Goal: Download file/media

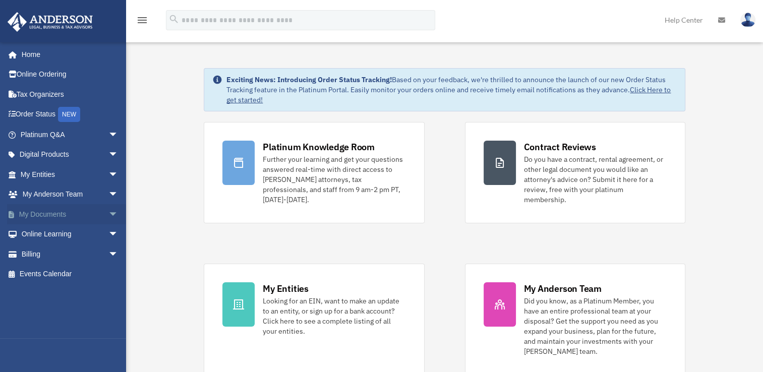
click at [96, 217] on link "My Documents arrow_drop_down" at bounding box center [70, 214] width 127 height 20
click at [108, 213] on span "arrow_drop_down" at bounding box center [118, 214] width 20 height 21
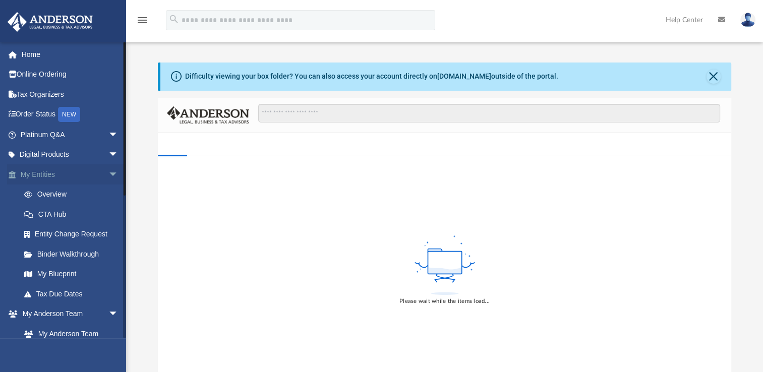
click at [108, 175] on span "arrow_drop_down" at bounding box center [118, 174] width 20 height 21
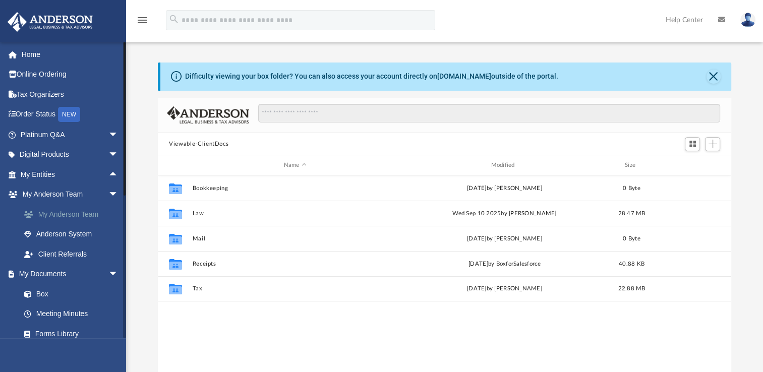
scroll to position [221, 565]
click at [44, 294] on link "Box" at bounding box center [74, 294] width 120 height 20
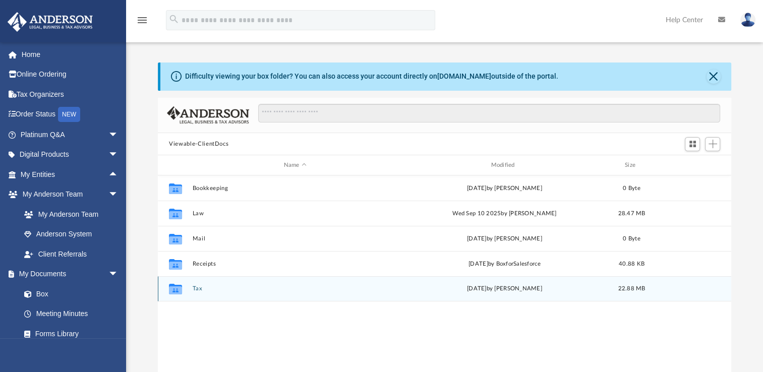
click at [198, 289] on button "Tax" at bounding box center [295, 289] width 205 height 7
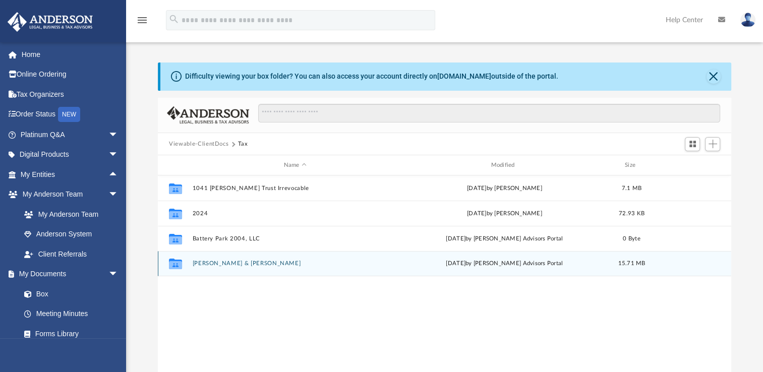
click at [178, 263] on icon "grid" at bounding box center [175, 265] width 13 height 8
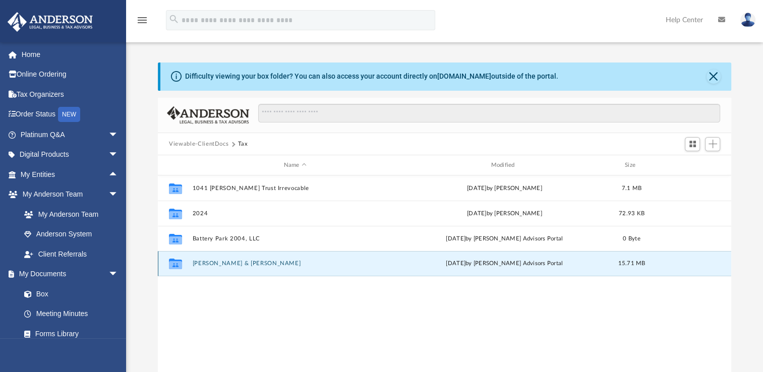
click at [198, 265] on button "[PERSON_NAME] & [PERSON_NAME]" at bounding box center [295, 263] width 205 height 7
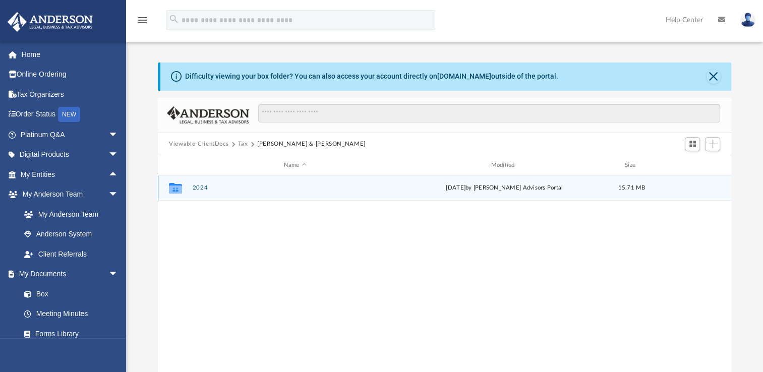
click at [201, 189] on button "2024" at bounding box center [295, 188] width 205 height 7
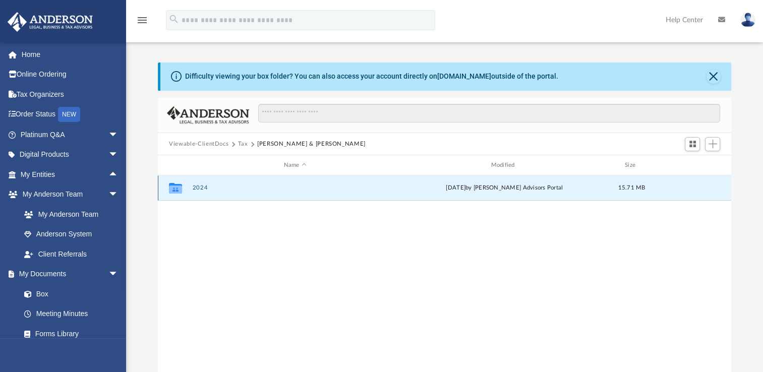
click at [201, 189] on button "2024" at bounding box center [295, 188] width 205 height 7
click at [201, 189] on button "Digital Tax Organizer" at bounding box center [295, 188] width 205 height 7
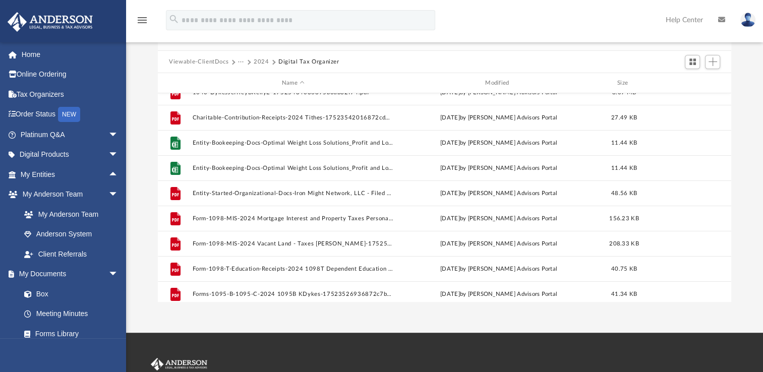
scroll to position [0, 0]
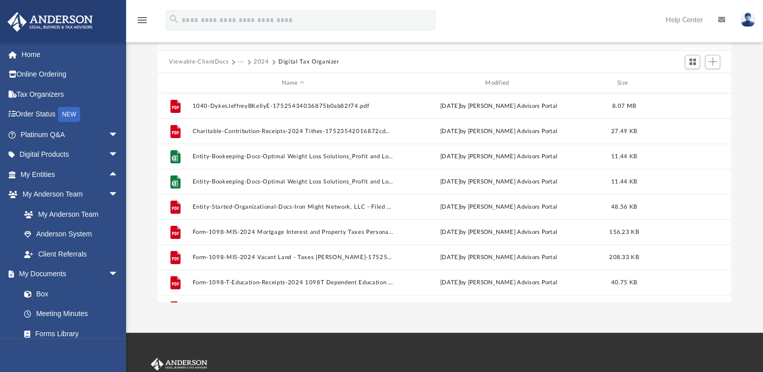
click at [257, 62] on button "2024" at bounding box center [262, 62] width 16 height 9
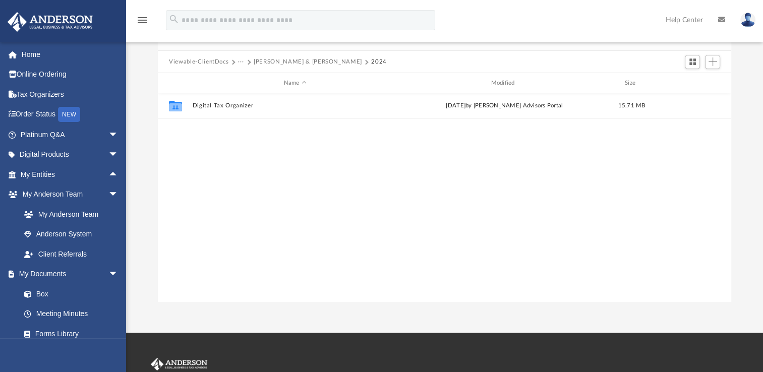
click at [264, 64] on button "[PERSON_NAME] & [PERSON_NAME]" at bounding box center [308, 62] width 108 height 9
click at [241, 63] on button "Tax" at bounding box center [243, 62] width 10 height 9
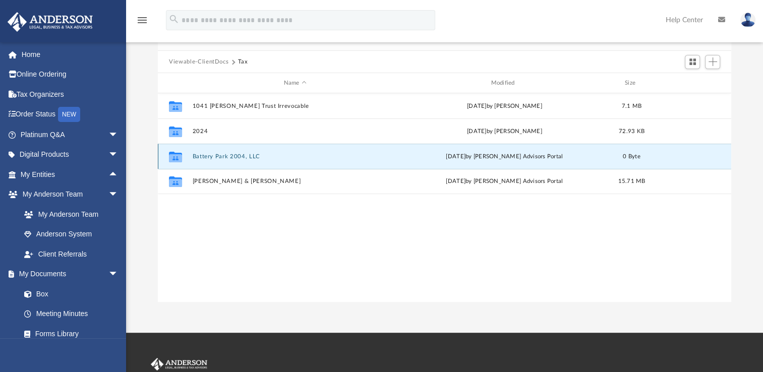
click at [206, 155] on button "Battery Park 2004, LLC" at bounding box center [295, 156] width 205 height 7
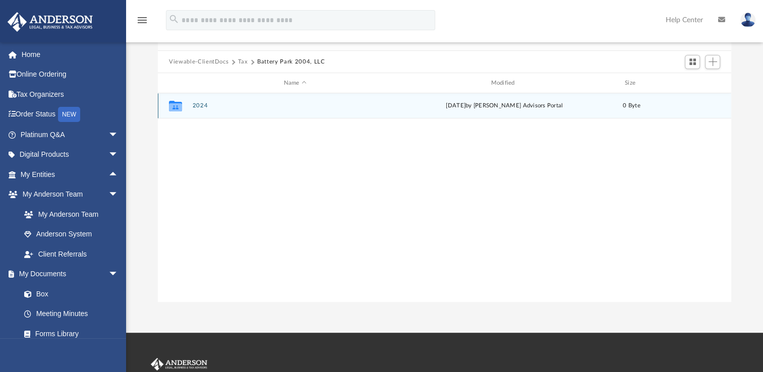
click at [202, 105] on button "2024" at bounding box center [295, 105] width 205 height 7
click at [202, 105] on button "Digital Tax Organizer" at bounding box center [295, 105] width 205 height 7
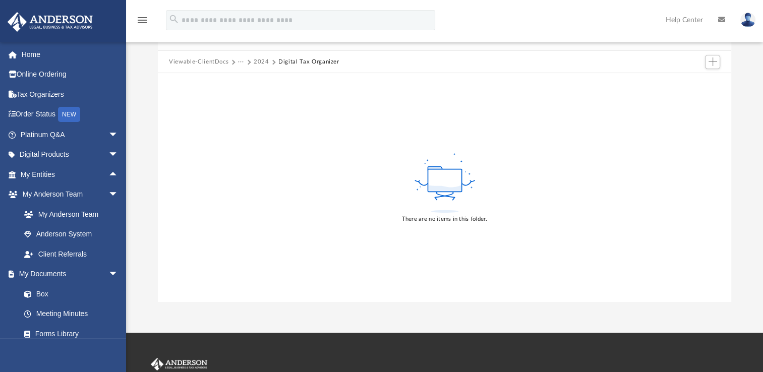
click at [260, 62] on button "2024" at bounding box center [262, 62] width 16 height 9
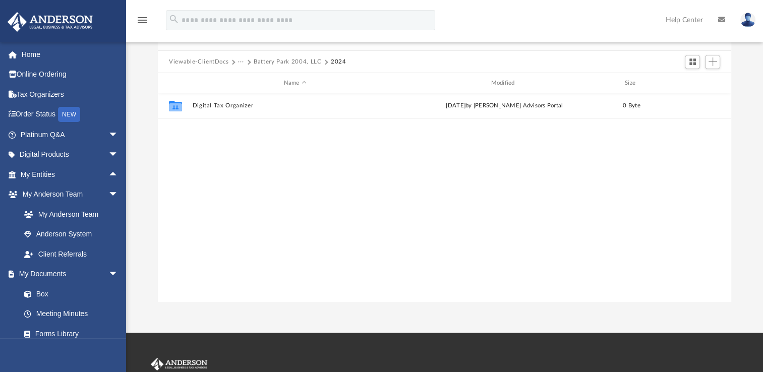
scroll to position [221, 565]
click at [243, 61] on button "···" at bounding box center [241, 62] width 7 height 9
click at [244, 85] on ul "Tax" at bounding box center [248, 82] width 21 height 27
click at [247, 81] on li "Tax" at bounding box center [248, 79] width 10 height 11
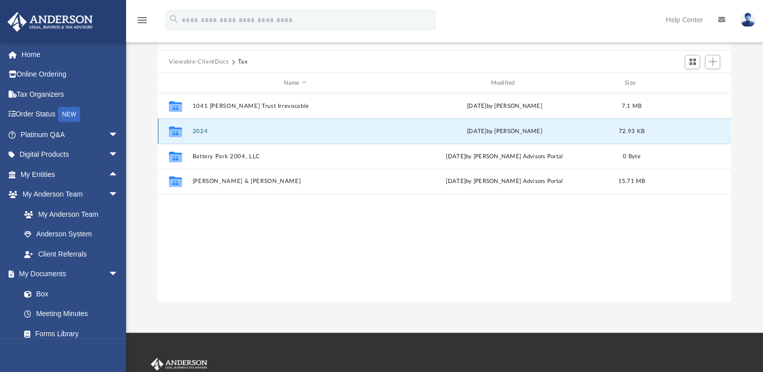
click at [203, 129] on button "2024" at bounding box center [295, 131] width 205 height 7
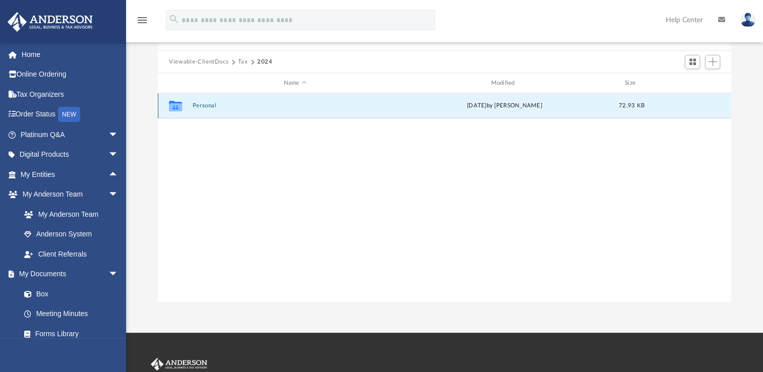
click at [207, 106] on button "Personal" at bounding box center [295, 105] width 205 height 7
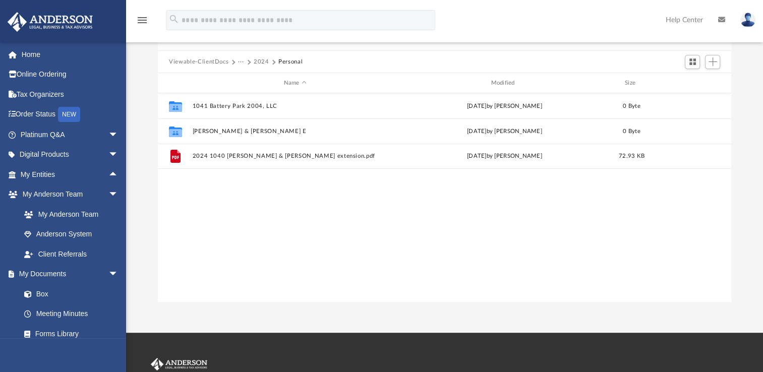
click at [218, 63] on button "Viewable-ClientDocs" at bounding box center [199, 62] width 60 height 9
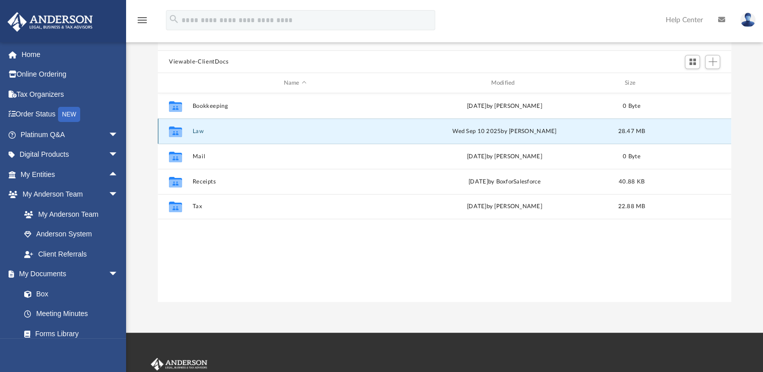
click at [200, 133] on button "Law" at bounding box center [295, 131] width 205 height 7
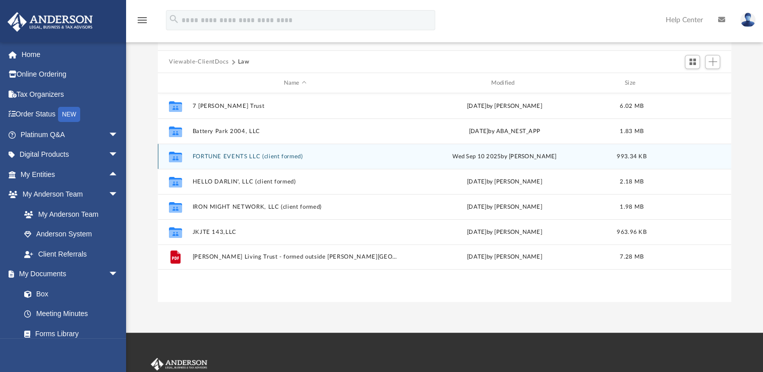
click at [214, 158] on button "FORTUNE EVENTS LLC (client formed)" at bounding box center [295, 156] width 205 height 7
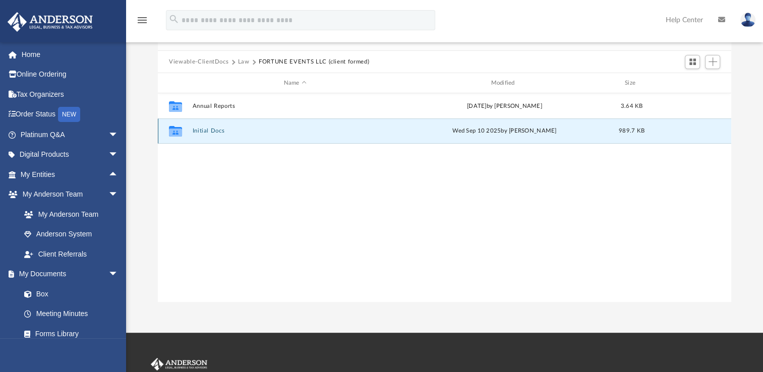
click at [216, 131] on button "Initial Docs" at bounding box center [295, 131] width 205 height 7
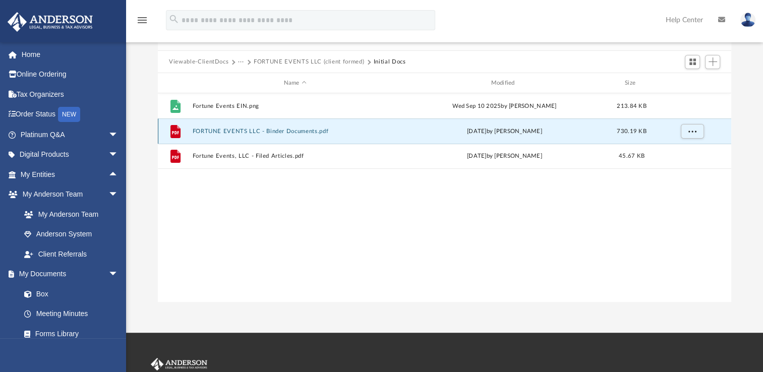
click at [216, 131] on button "FORTUNE EVENTS LLC - Binder Documents.pdf" at bounding box center [295, 131] width 205 height 7
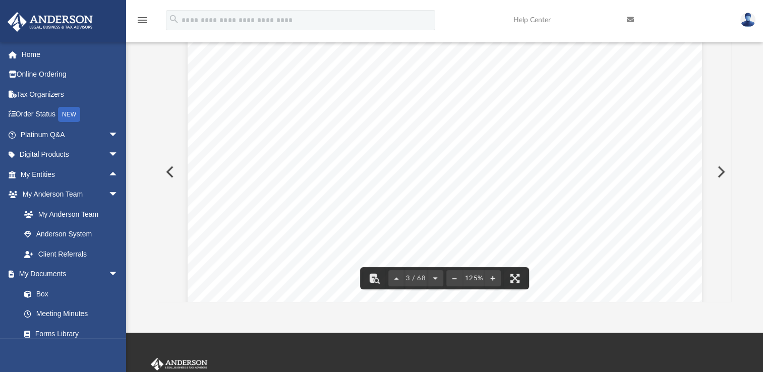
scroll to position [0, 0]
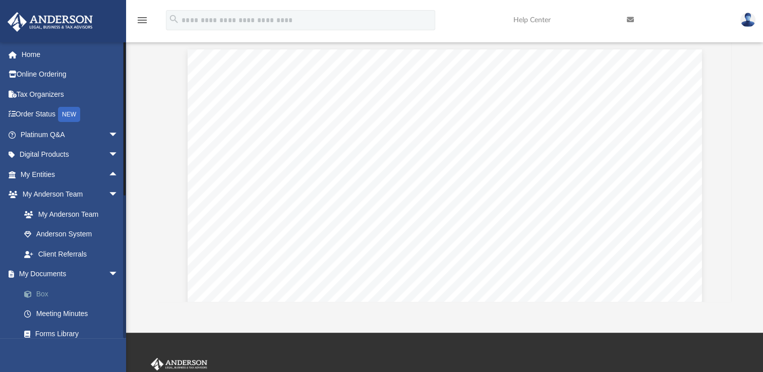
click at [43, 294] on link "Box" at bounding box center [74, 294] width 120 height 20
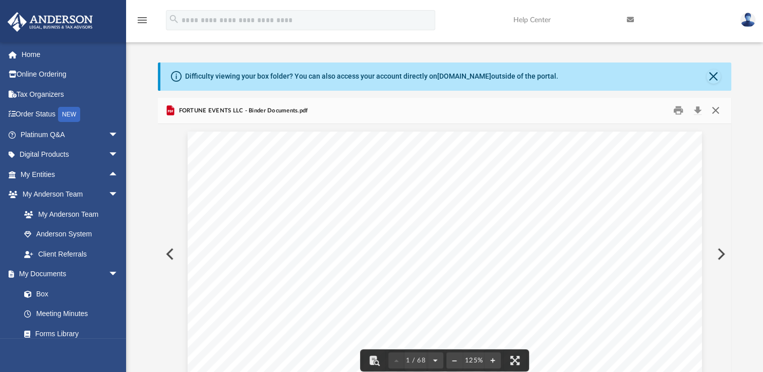
click at [716, 109] on button "Close" at bounding box center [715, 111] width 18 height 16
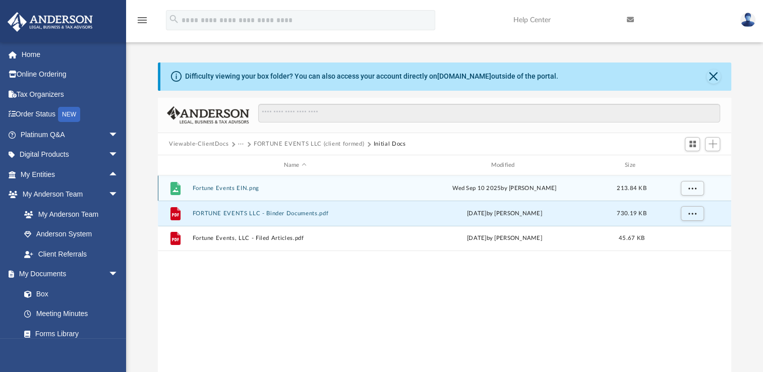
click at [232, 189] on button "Fortune Events EIN.png" at bounding box center [295, 188] width 205 height 7
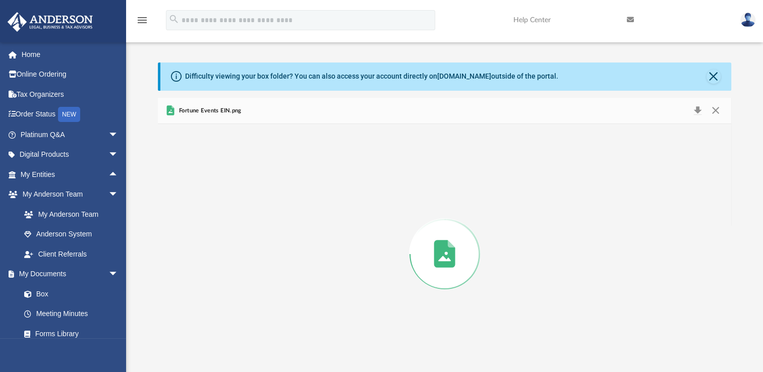
scroll to position [12, 0]
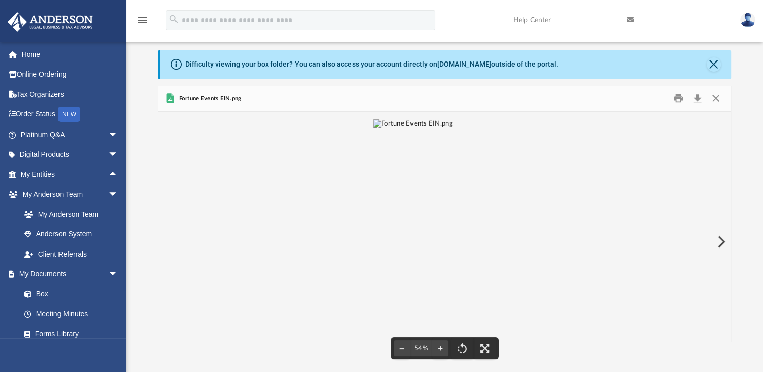
click at [453, 240] on img "File preview" at bounding box center [413, 242] width 80 height 245
click at [444, 348] on button "File preview" at bounding box center [440, 349] width 16 height 22
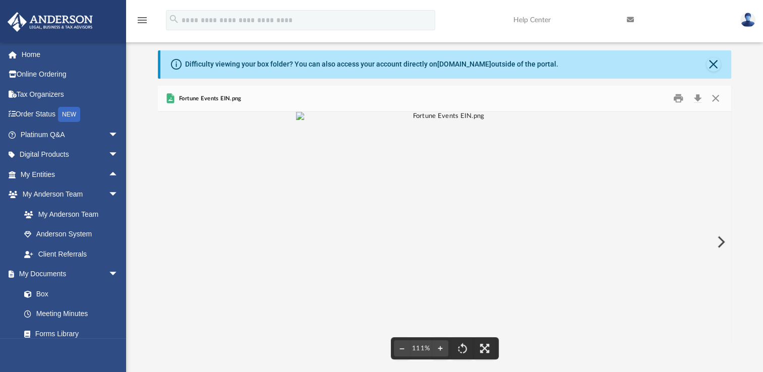
scroll to position [0, 0]
click at [754, 156] on div "Difficulty viewing your box folder? You can also access your account directly o…" at bounding box center [444, 211] width 637 height 322
click at [696, 101] on button "Download" at bounding box center [698, 99] width 18 height 16
click at [45, 291] on link "Box" at bounding box center [74, 294] width 120 height 20
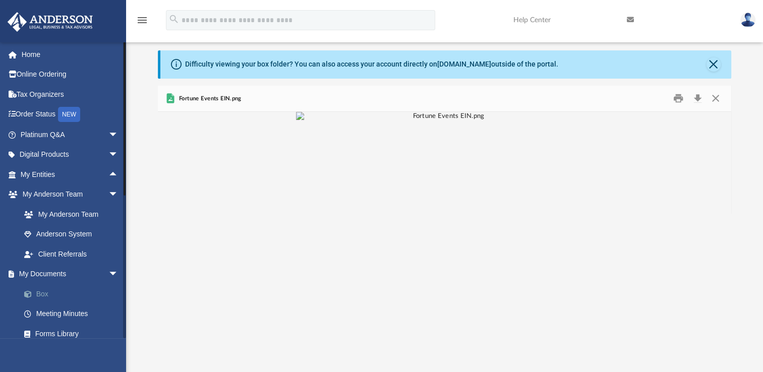
click at [44, 296] on link "Box" at bounding box center [74, 294] width 120 height 20
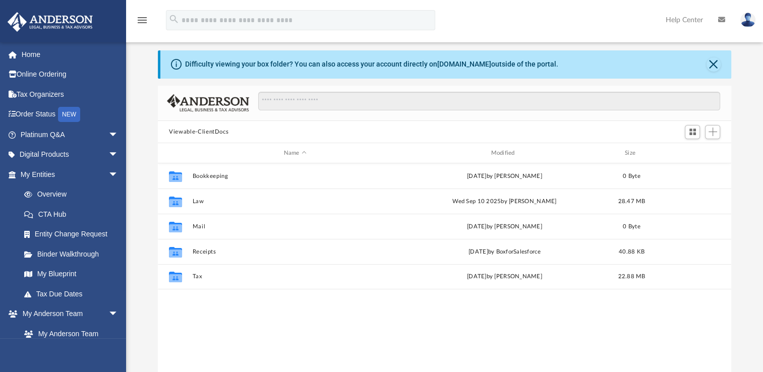
scroll to position [221, 565]
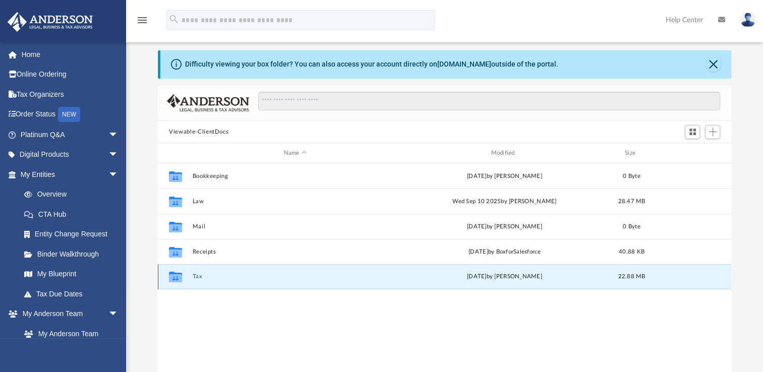
click at [196, 275] on button "Tax" at bounding box center [295, 276] width 205 height 7
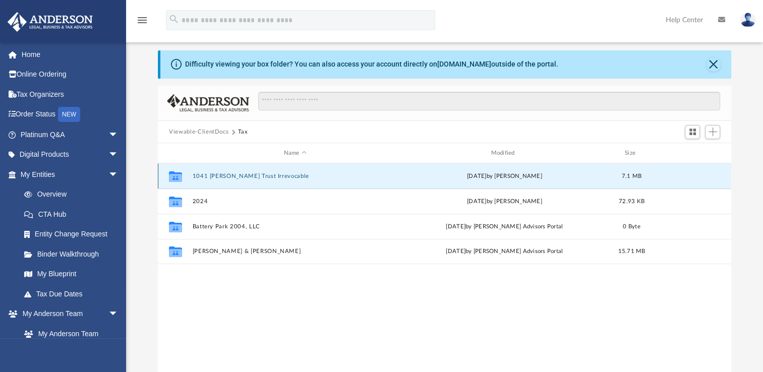
click at [232, 175] on button "1041 [PERSON_NAME] Trust Irrevocable" at bounding box center [295, 176] width 205 height 7
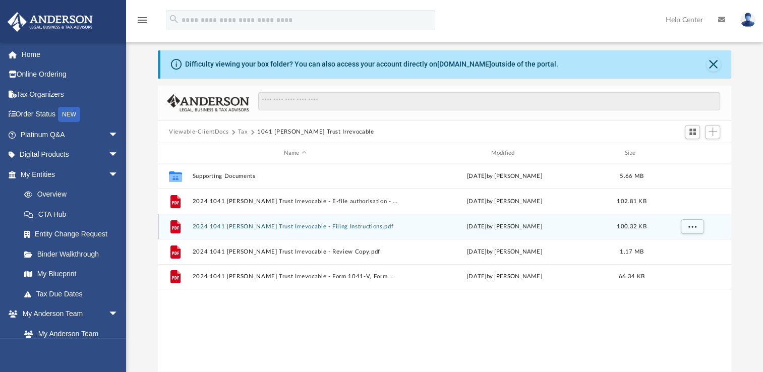
click at [314, 229] on button "2024 1041 [PERSON_NAME] Trust Irrevocable - Filing Instructions.pdf" at bounding box center [295, 226] width 205 height 7
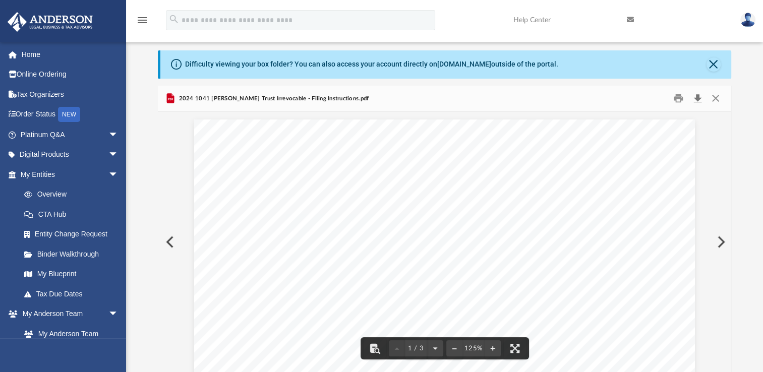
click at [697, 98] on button "Download" at bounding box center [698, 99] width 18 height 16
click at [737, 213] on div "Difficulty viewing your box folder? You can also access your account directly o…" at bounding box center [444, 211] width 637 height 322
click at [716, 100] on button "Close" at bounding box center [715, 99] width 18 height 16
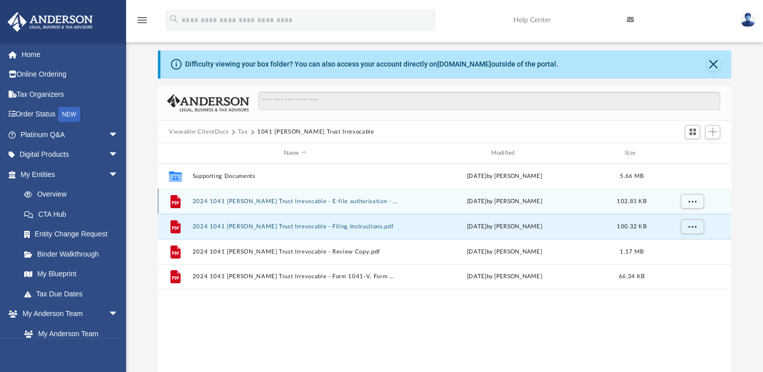
click at [319, 206] on div "File 2024 1041 [PERSON_NAME] Trust Irrevocable - E-file authorisation - please …" at bounding box center [445, 201] width 574 height 25
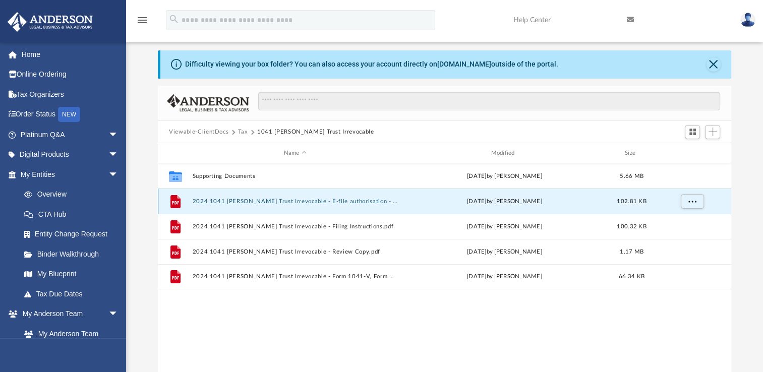
click at [319, 198] on button "2024 1041 [PERSON_NAME] Trust Irrevocable - E-file authorisation - please sign.…" at bounding box center [295, 201] width 205 height 7
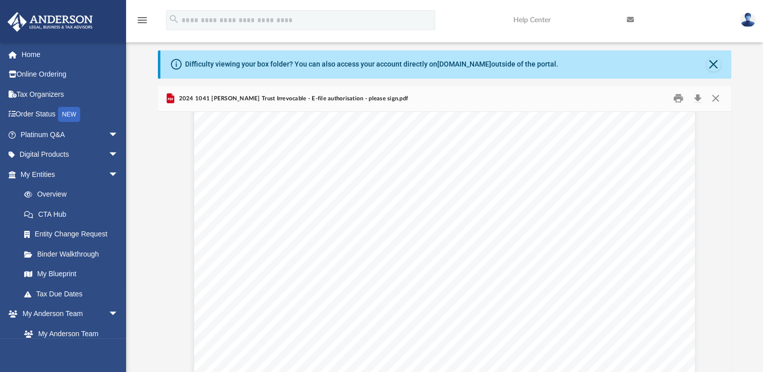
scroll to position [462, 0]
click at [697, 96] on button "Download" at bounding box center [698, 99] width 18 height 16
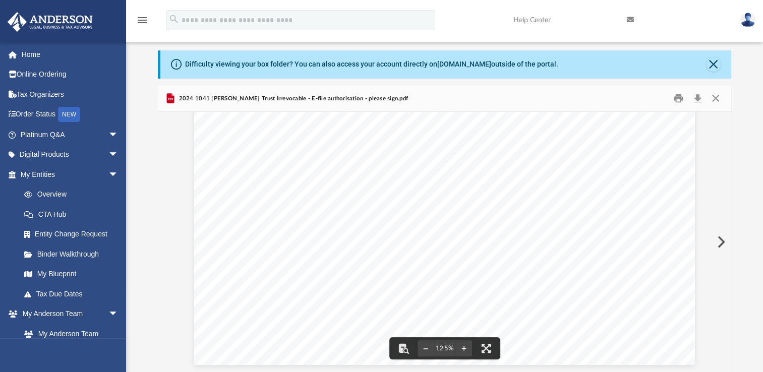
click at [745, 125] on div "Difficulty viewing your box folder? You can also access your account directly o…" at bounding box center [444, 211] width 637 height 322
click at [716, 100] on button "Close" at bounding box center [715, 99] width 18 height 16
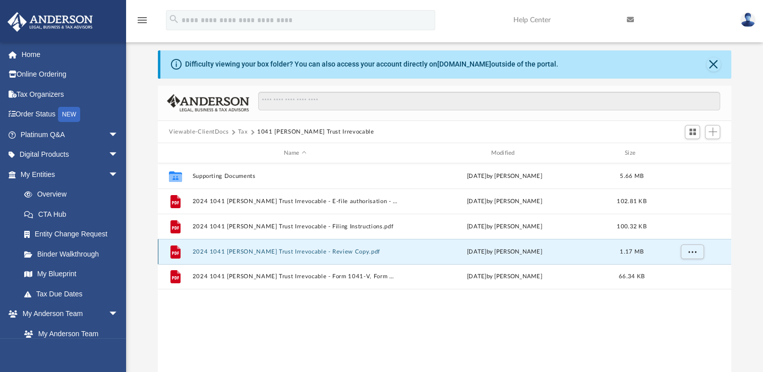
click at [316, 251] on button "2024 1041 [PERSON_NAME] Trust Irrevocable - Review Copy.pdf" at bounding box center [295, 252] width 205 height 7
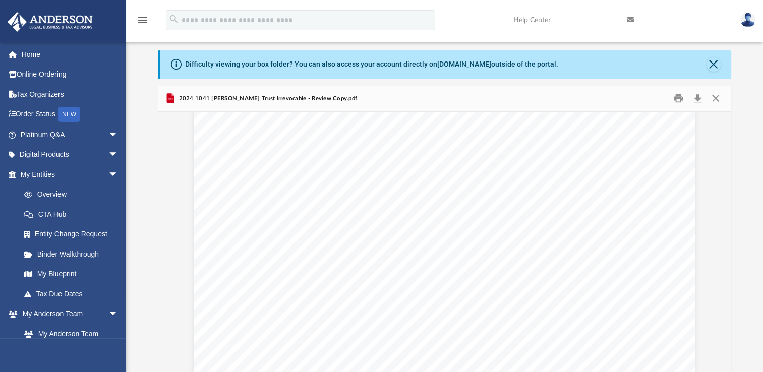
scroll to position [4582, 0]
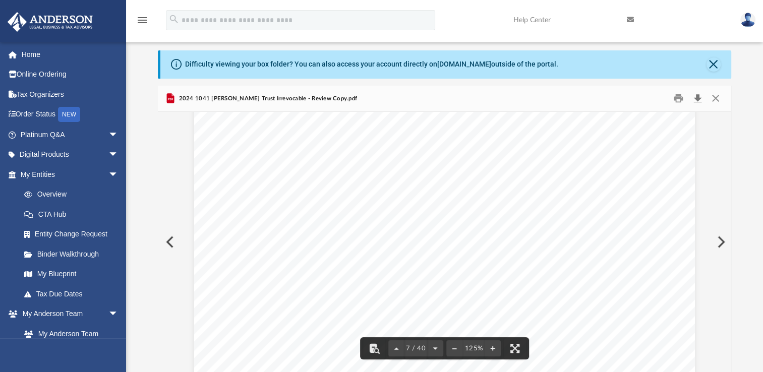
click at [700, 100] on button "Download" at bounding box center [698, 99] width 18 height 16
click at [742, 158] on div "Difficulty viewing your box folder? You can also access your account directly o…" at bounding box center [444, 211] width 637 height 322
click at [716, 100] on button "Close" at bounding box center [715, 99] width 18 height 16
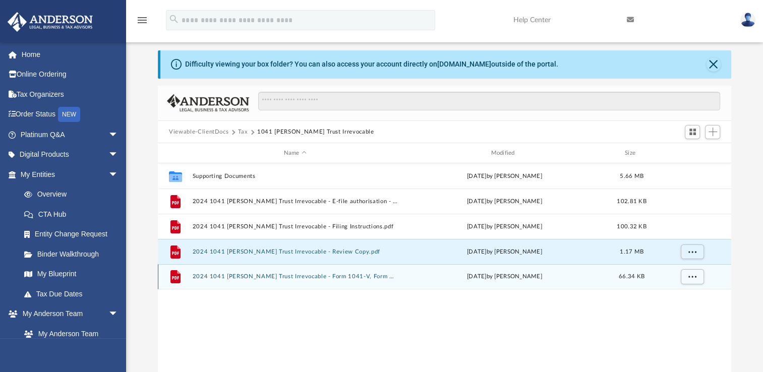
click at [334, 278] on button "2024 1041 [PERSON_NAME] Trust Irrevocable - Form 1041-V, Form 1040 Payment Vouc…" at bounding box center [295, 276] width 205 height 7
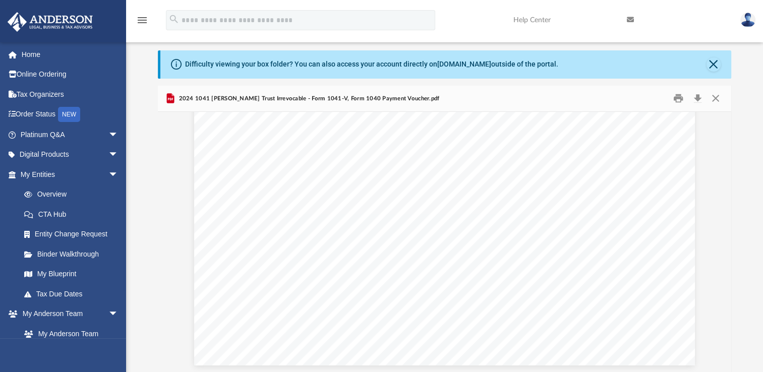
scroll to position [462, 0]
click at [700, 100] on button "Download" at bounding box center [698, 99] width 18 height 16
click at [742, 127] on div "Difficulty viewing your box folder? You can also access your account directly o…" at bounding box center [444, 211] width 637 height 322
click at [715, 97] on button "Close" at bounding box center [715, 99] width 18 height 16
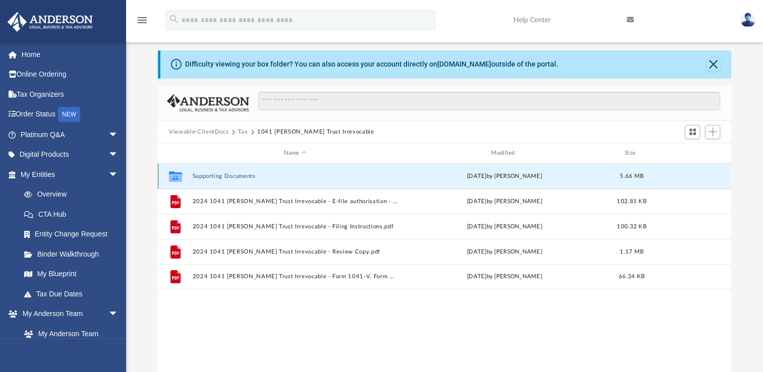
click at [247, 174] on button "Supporting Documents" at bounding box center [295, 176] width 205 height 7
